Goal: Transaction & Acquisition: Purchase product/service

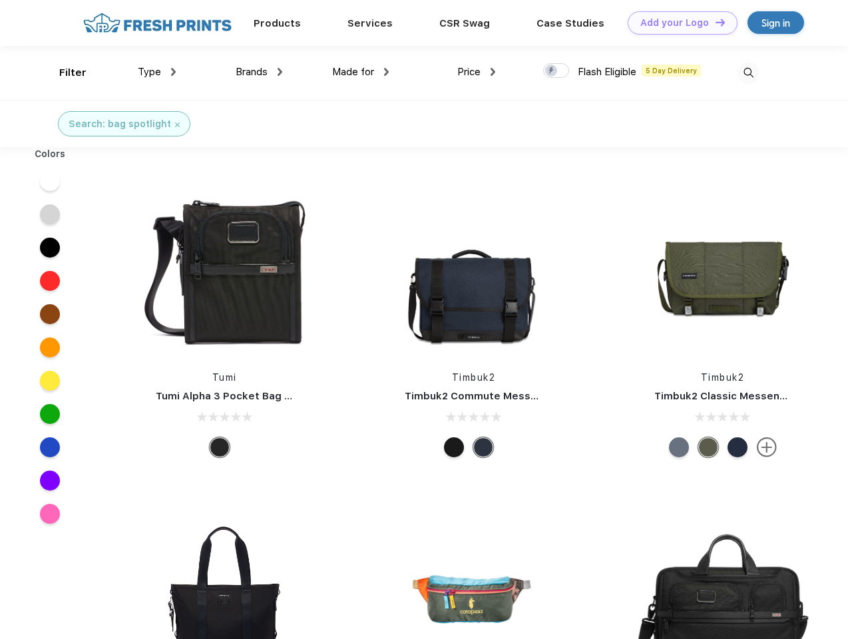
click at [677, 23] on link "Add your Logo Design Tool" at bounding box center [683, 22] width 110 height 23
click at [0, 0] on div "Design Tool" at bounding box center [0, 0] width 0 height 0
click at [714, 22] on link "Add your Logo Design Tool" at bounding box center [683, 22] width 110 height 23
click at [64, 73] on div "Filter" at bounding box center [72, 72] width 27 height 15
click at [157, 72] on span "Type" at bounding box center [149, 72] width 23 height 12
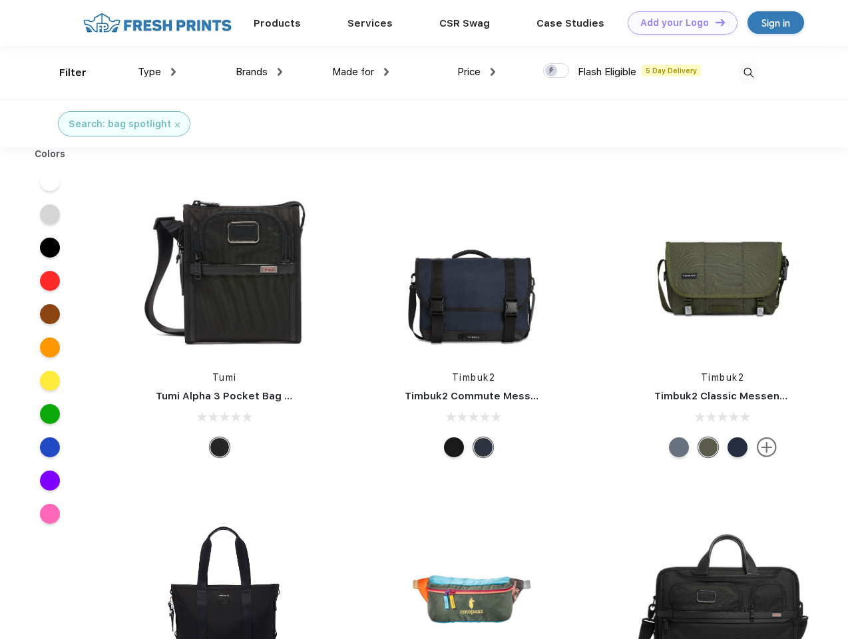
click at [259, 72] on span "Brands" at bounding box center [252, 72] width 32 height 12
click at [361, 72] on span "Made for" at bounding box center [353, 72] width 42 height 12
click at [476, 72] on span "Price" at bounding box center [468, 72] width 23 height 12
click at [556, 71] on div at bounding box center [556, 70] width 26 height 15
click at [552, 71] on input "checkbox" at bounding box center [547, 67] width 9 height 9
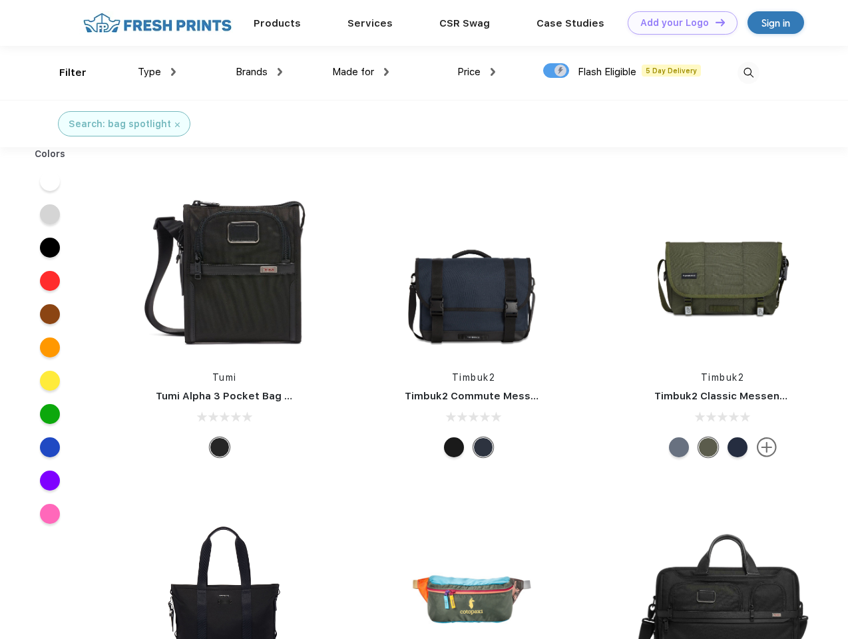
click at [748, 73] on img at bounding box center [748, 73] width 22 height 22
